Goal: Communication & Community: Answer question/provide support

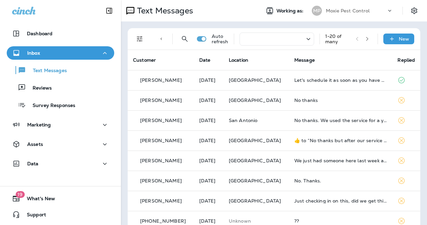
scroll to position [20, 0]
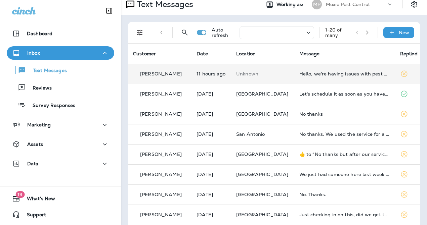
scroll to position [9, 0]
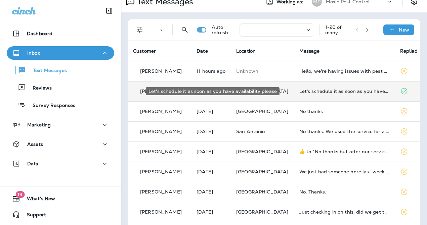
click at [323, 92] on div "Let's schedule it as soon as you have availability please" at bounding box center [344, 91] width 90 height 5
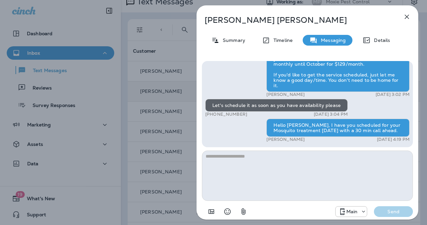
click at [407, 14] on icon "button" at bounding box center [407, 17] width 8 height 8
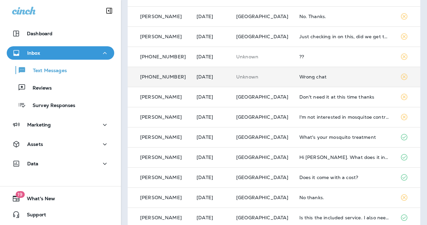
scroll to position [255, 0]
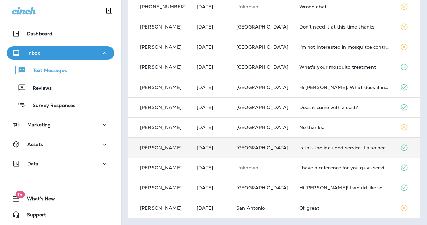
click at [312, 151] on td "Is this the included service. I also need someone ASAP to take care of some was…" at bounding box center [344, 148] width 101 height 20
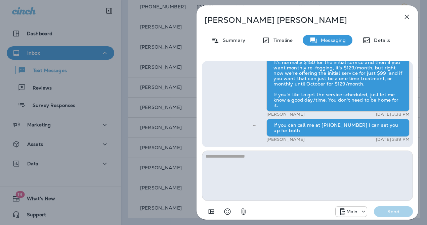
click at [403, 18] on icon "button" at bounding box center [407, 17] width 8 height 8
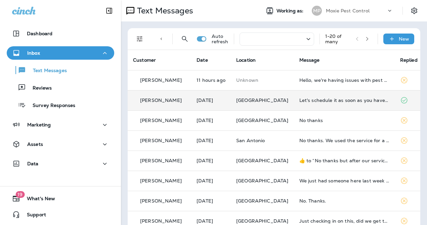
click at [365, 37] on icon "button" at bounding box center [367, 39] width 5 height 5
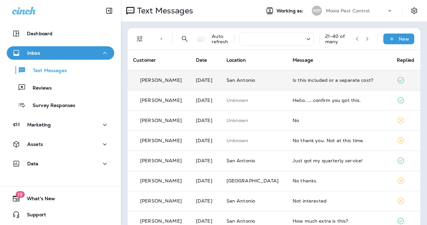
click at [325, 83] on td "Is this included or a separate cost?" at bounding box center [339, 80] width 104 height 20
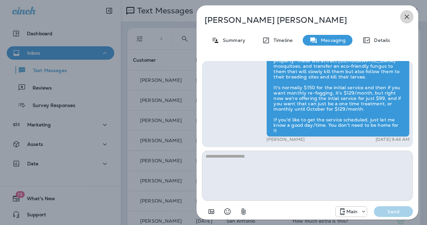
click at [407, 17] on icon "button" at bounding box center [407, 17] width 8 height 8
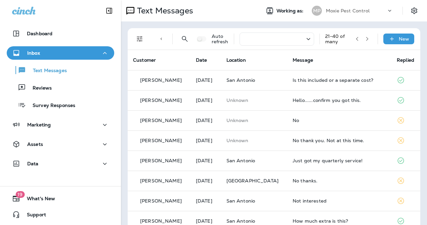
click at [355, 39] on icon "button" at bounding box center [357, 39] width 5 height 5
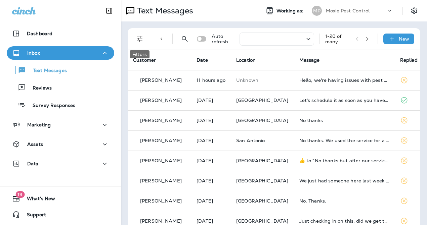
click at [137, 43] on button "Filters" at bounding box center [139, 38] width 13 height 13
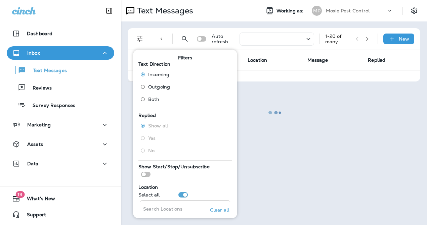
click at [282, 119] on div at bounding box center [274, 113] width 305 height 224
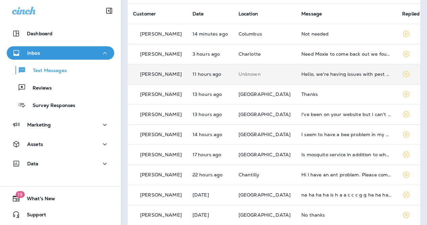
scroll to position [54, 0]
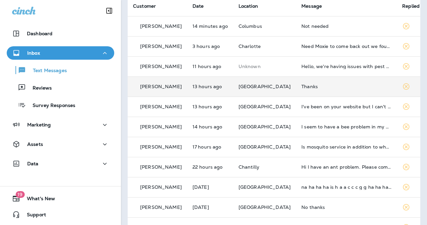
click at [330, 90] on td "Thanks" at bounding box center [346, 87] width 101 height 20
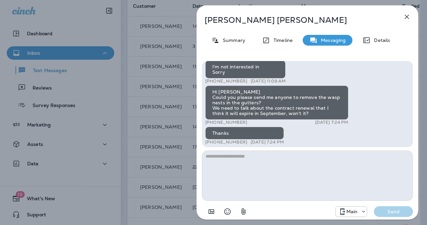
scroll to position [-4, 0]
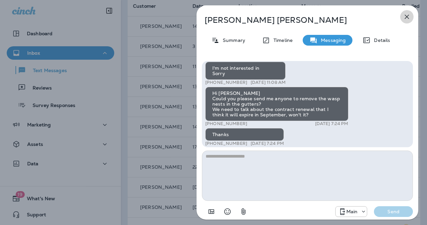
click at [409, 15] on icon "button" at bounding box center [407, 17] width 8 height 8
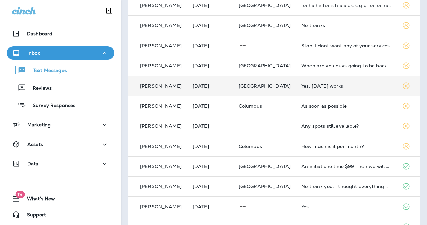
scroll to position [238, 0]
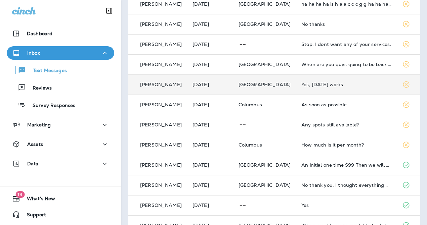
click at [332, 85] on div "Yes, [DATE] works." at bounding box center [346, 84] width 90 height 5
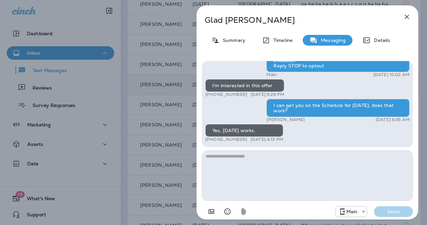
drag, startPoint x: 211, startPoint y: 139, endPoint x: 244, endPoint y: 139, distance: 32.6
click at [244, 139] on div "+1 (214) 354-2959 [DATE] 4:13 PM" at bounding box center [244, 139] width 78 height 5
drag, startPoint x: 244, startPoint y: 139, endPoint x: 211, endPoint y: 138, distance: 32.6
click at [211, 138] on div "+1 (214) 354-2959 [DATE] 4:13 PM" at bounding box center [244, 139] width 78 height 5
copy p "[PHONE_NUMBER]"
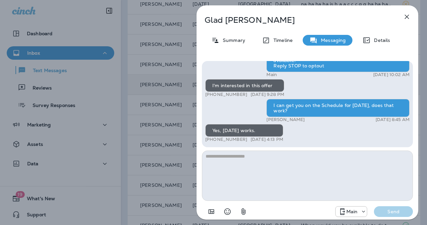
click at [178, 89] on div "Glad [PERSON_NAME] Summary Timeline Messaging Details Hello [PERSON_NAME][DATE]…" at bounding box center [213, 112] width 427 height 225
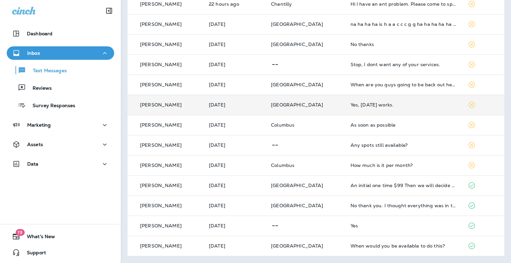
scroll to position [217, 0]
click at [370, 108] on td "Yes, [DATE] works." at bounding box center [403, 105] width 117 height 20
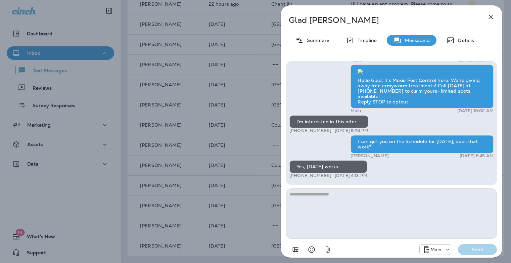
click at [333, 219] on textarea at bounding box center [391, 213] width 211 height 50
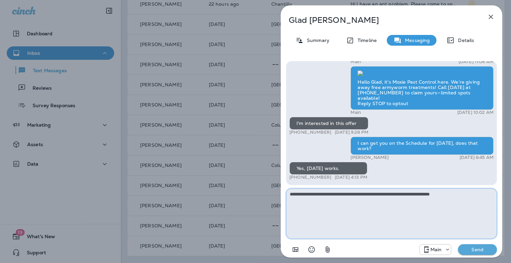
drag, startPoint x: 474, startPoint y: 193, endPoint x: 288, endPoint y: 193, distance: 185.4
click at [288, 193] on textarea "**********" at bounding box center [391, 213] width 211 height 50
type textarea "**********"
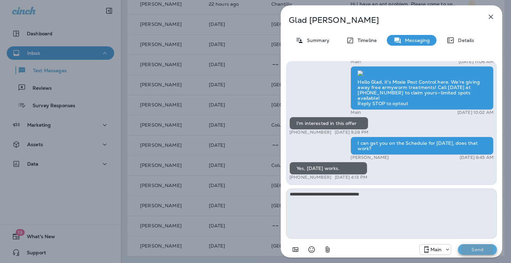
click at [427, 225] on button "Send" at bounding box center [477, 249] width 39 height 11
